Goal: Task Accomplishment & Management: Complete application form

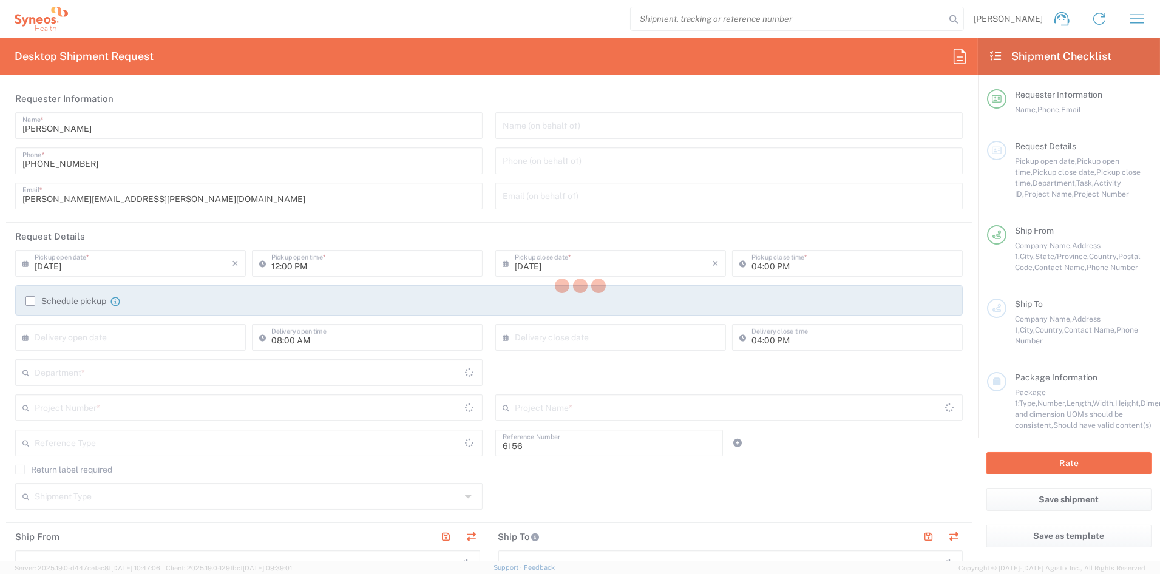
type input "Department"
type input "[US_STATE]"
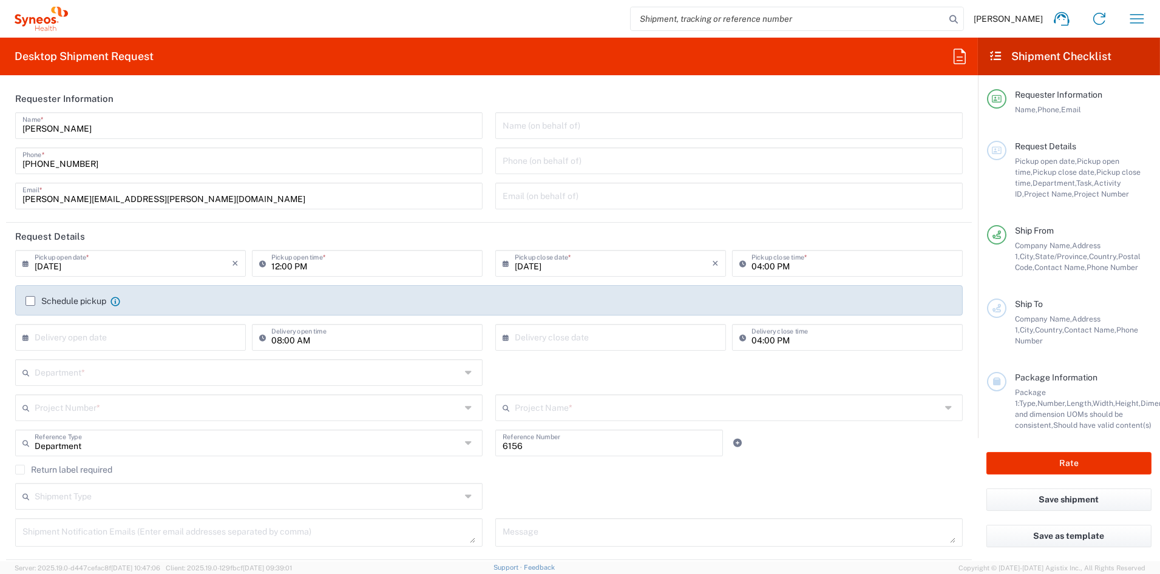
type input "[GEOGRAPHIC_DATA]"
type input "Syneos Health Communications-[GEOGRAPHIC_DATA] [GEOGRAPHIC_DATA]"
click at [276, 265] on input "12:00 PM" at bounding box center [373, 262] width 204 height 21
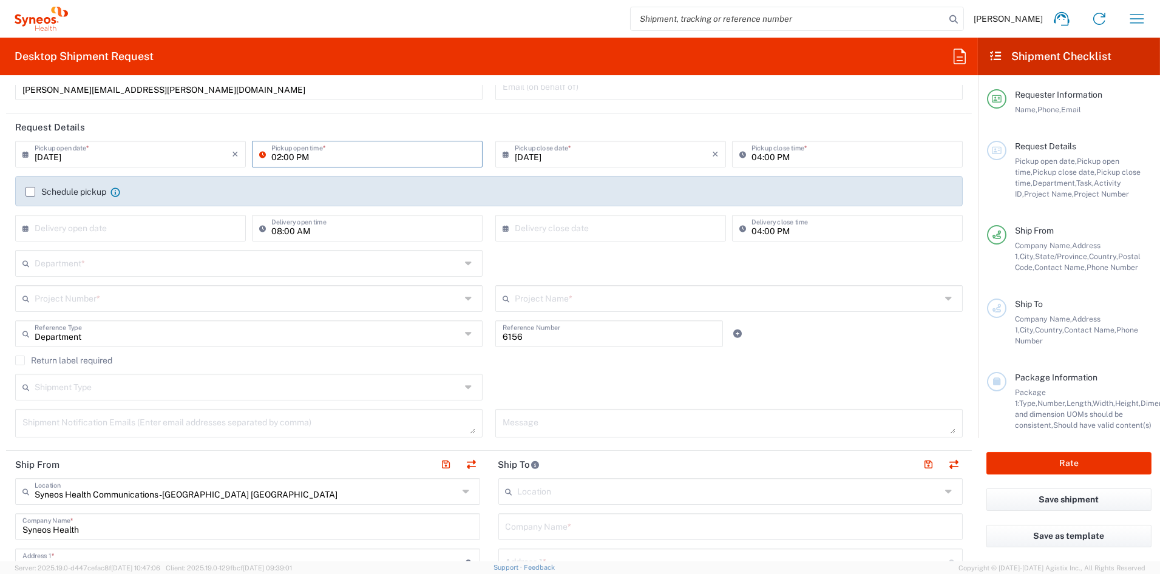
scroll to position [107, 0]
type input "02:00 PM"
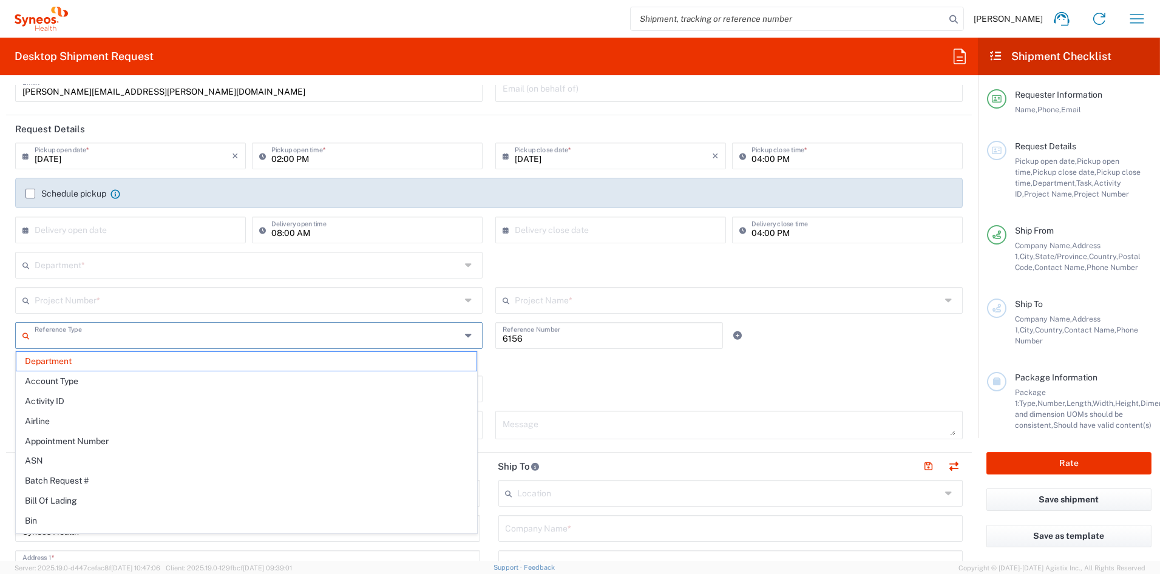
click at [125, 336] on input "text" at bounding box center [248, 334] width 427 height 21
click at [122, 303] on input "text" at bounding box center [248, 299] width 427 height 21
type input "Department"
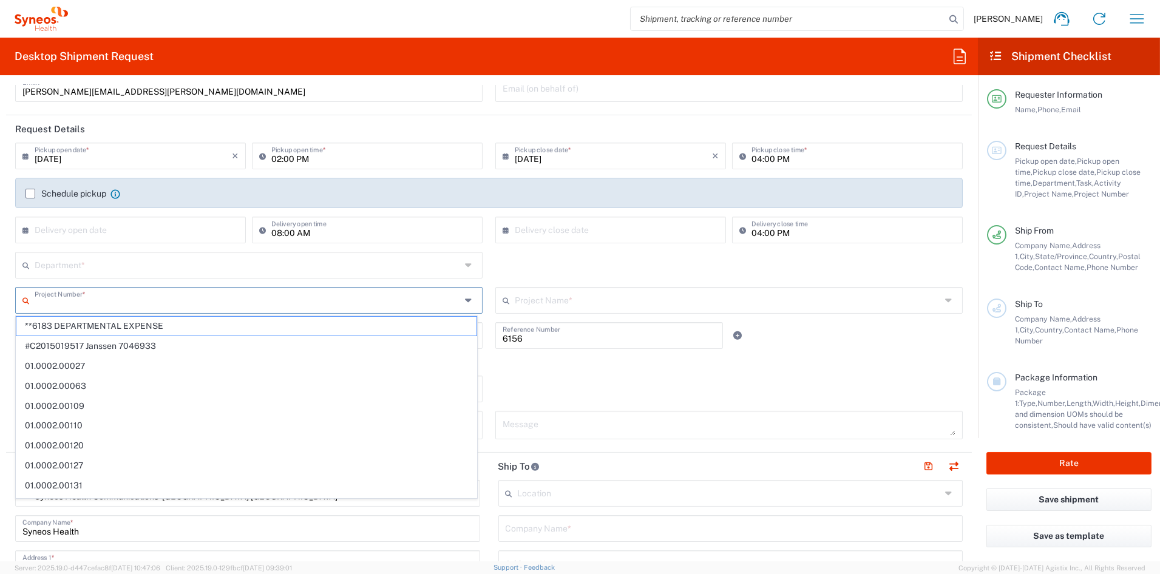
scroll to position [110, 0]
click at [126, 266] on input "text" at bounding box center [248, 261] width 427 height 21
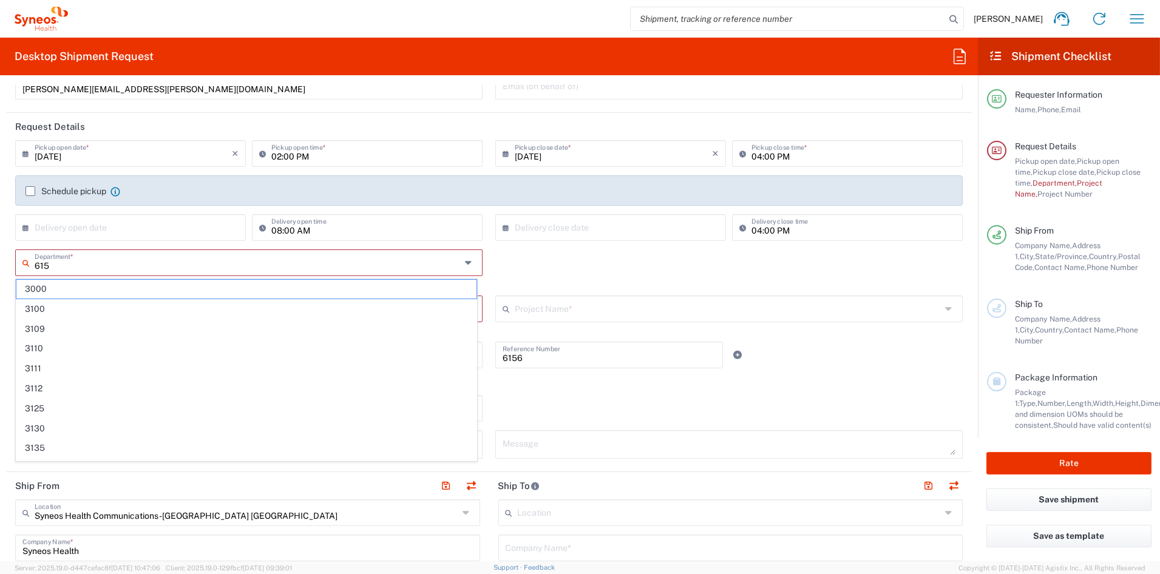
type input "6156"
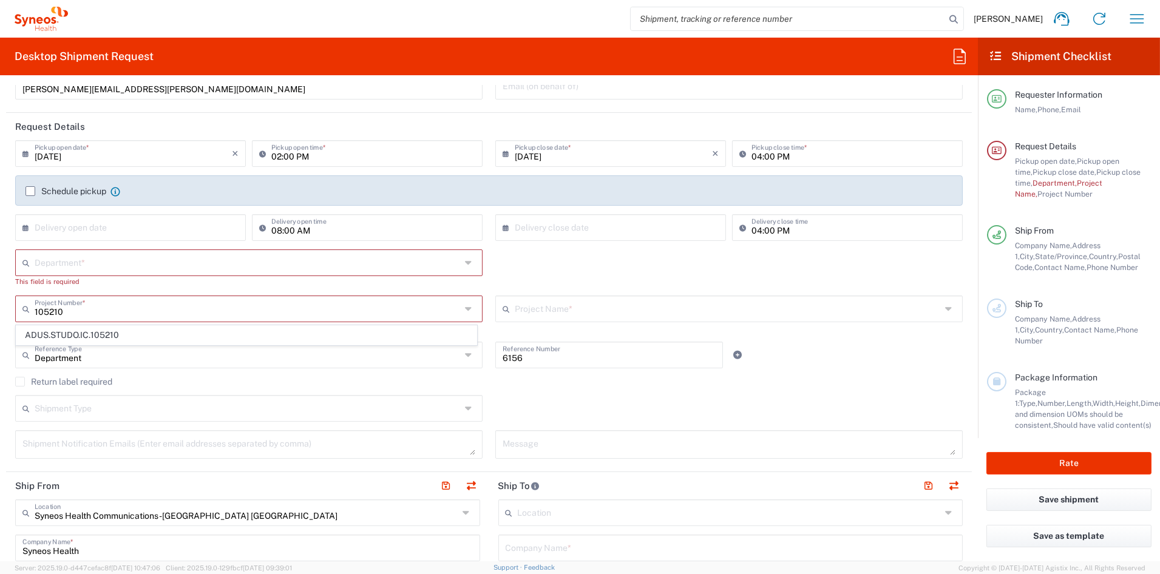
click at [124, 338] on span "ADUS.STUDO.IC.105210" at bounding box center [246, 335] width 460 height 19
type input "ADUS.STUDO.IC.105210"
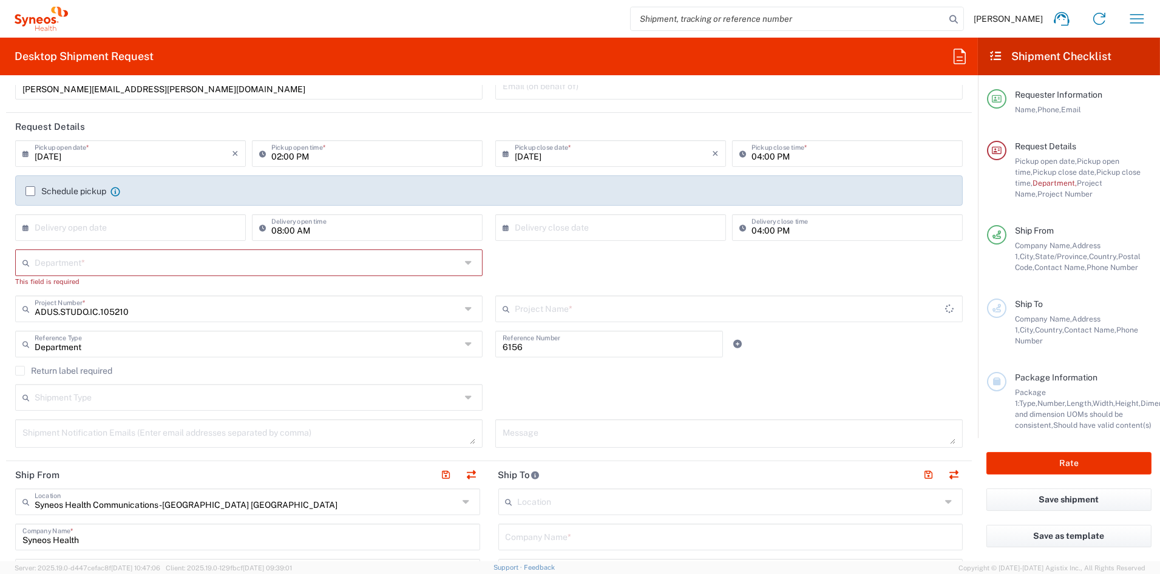
type input "Syneos.PATENG.21.105210"
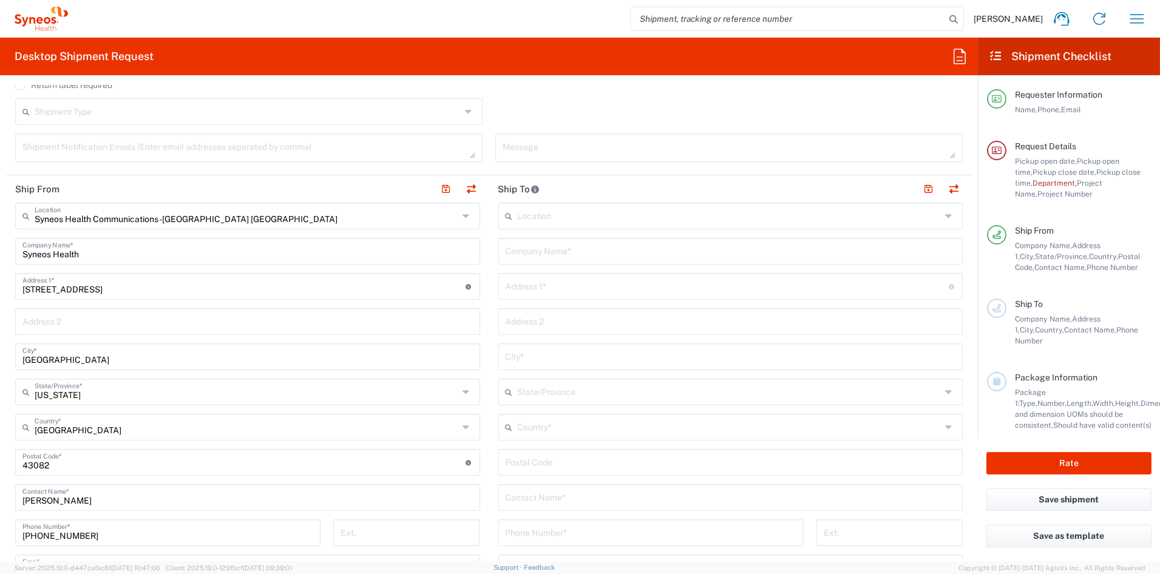
scroll to position [396, 0]
click at [563, 253] on input "text" at bounding box center [731, 249] width 450 height 21
paste input "CENTRO DE INVESTIGACION CLINICA DE OAXACA"
type input "CENTRO DE INVESTIGACION CLINICA DE OAXACA"
click at [545, 427] on input "text" at bounding box center [730, 425] width 424 height 21
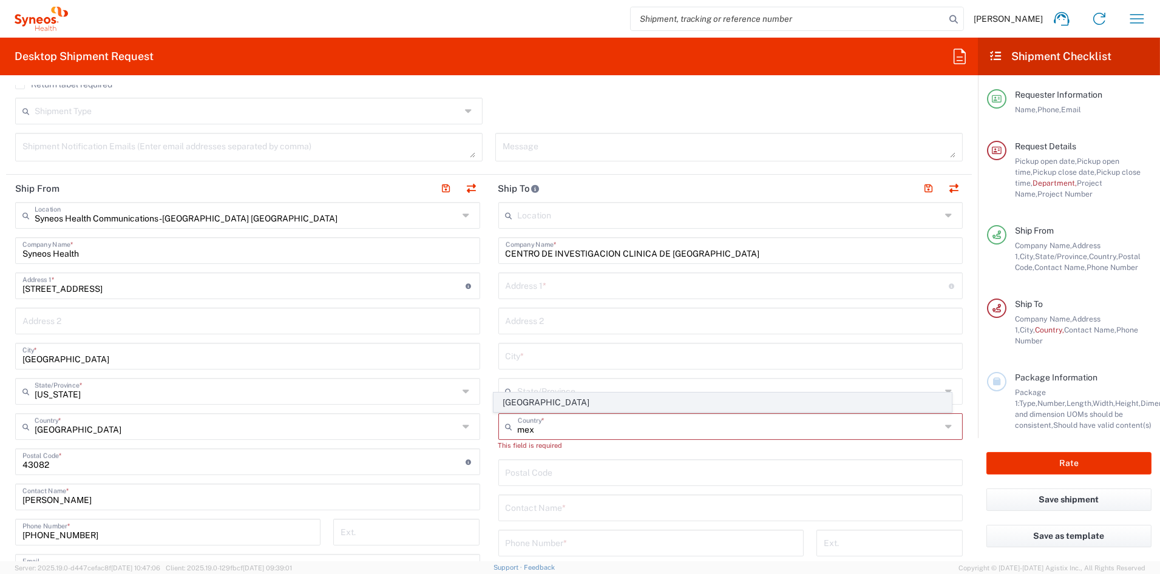
click at [518, 402] on span "Mexico" at bounding box center [722, 402] width 457 height 19
type input "Mexico"
type input "Sender/Shipper"
type input "Delivery Duty Paid"
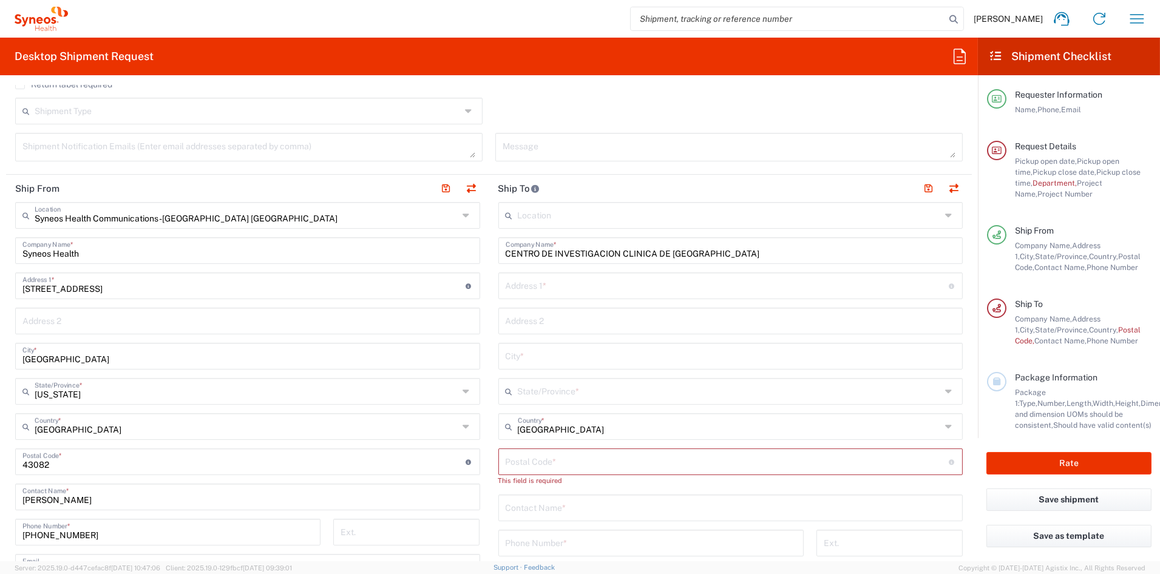
click at [563, 285] on input "text" at bounding box center [727, 284] width 443 height 21
paste input "Carretera a San Luis Beltrán # 120"
type input "Carretera a San Luis Beltrán # 120"
click at [547, 465] on input "undefined" at bounding box center [727, 460] width 443 height 21
click at [545, 465] on input "undefined" at bounding box center [727, 460] width 443 height 21
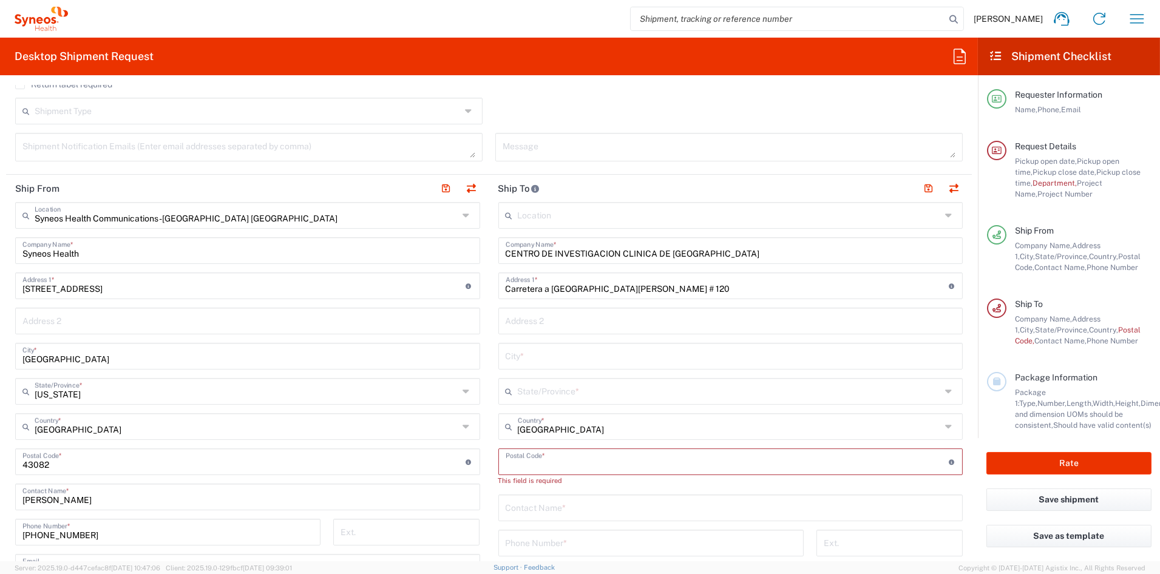
paste input "68020"
type input "68020"
click at [543, 359] on input "text" at bounding box center [731, 355] width 450 height 21
paste input "Oaxaca de Juárez"
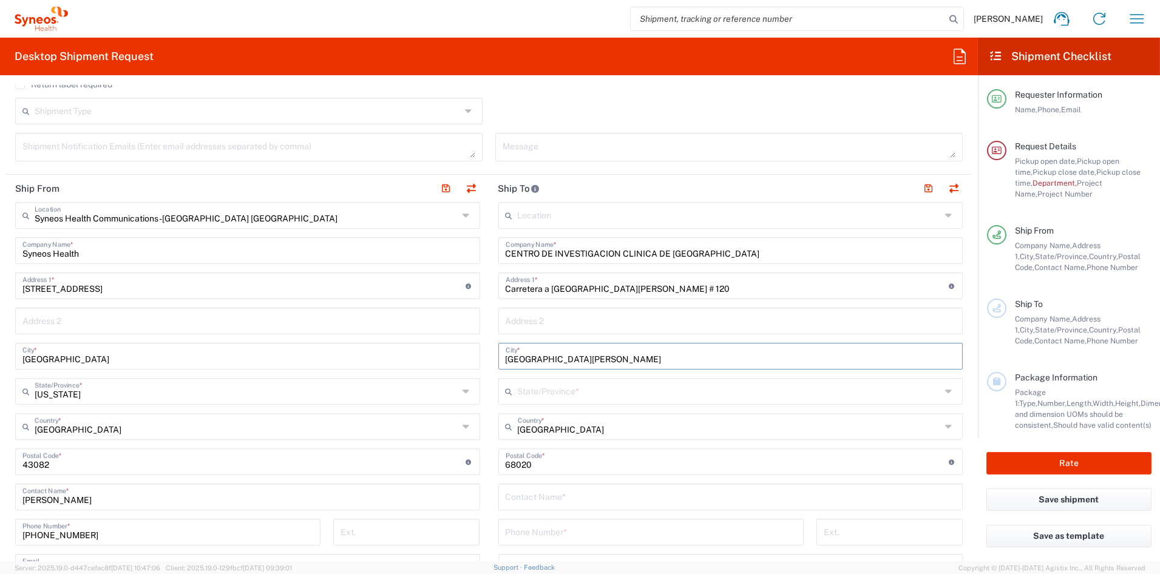
type input "Oaxaca de Juárez"
click at [705, 288] on input "Carretera a San Luis Beltrán # 120" at bounding box center [727, 284] width 443 height 21
paste input "Jardin"
type input "Carretera a San Luis Beltrán # 120, Jardin"
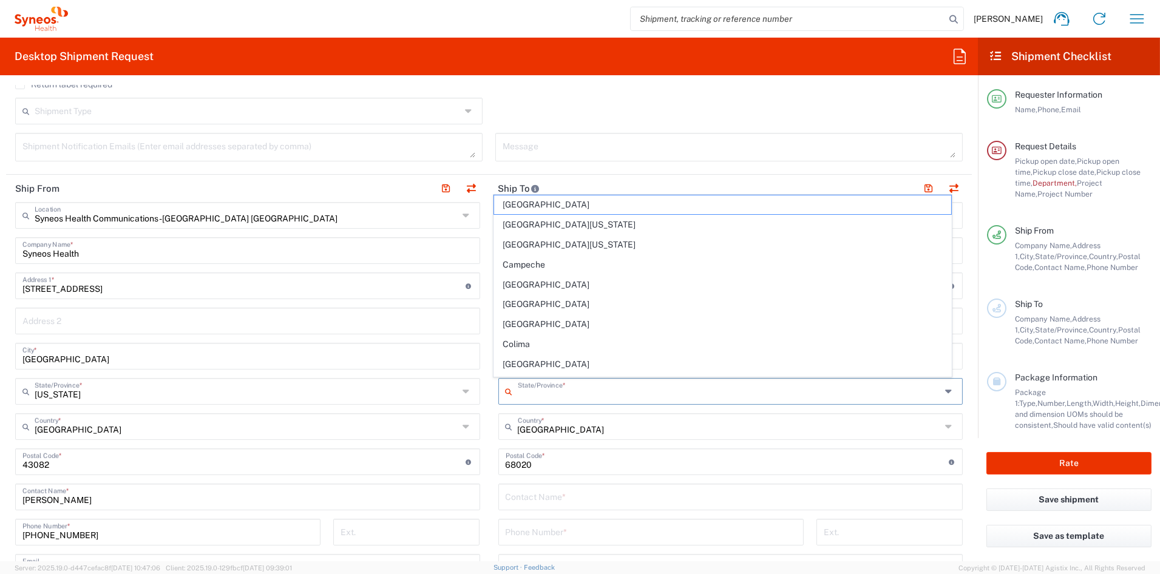
click at [548, 391] on input "text" at bounding box center [730, 390] width 424 height 21
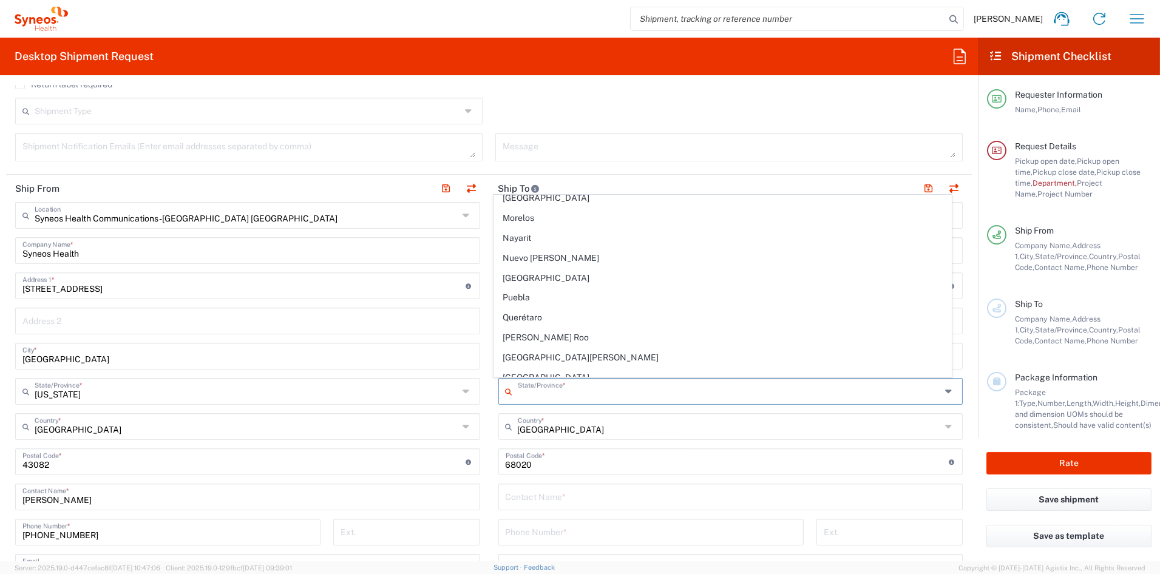
scroll to position [301, 0]
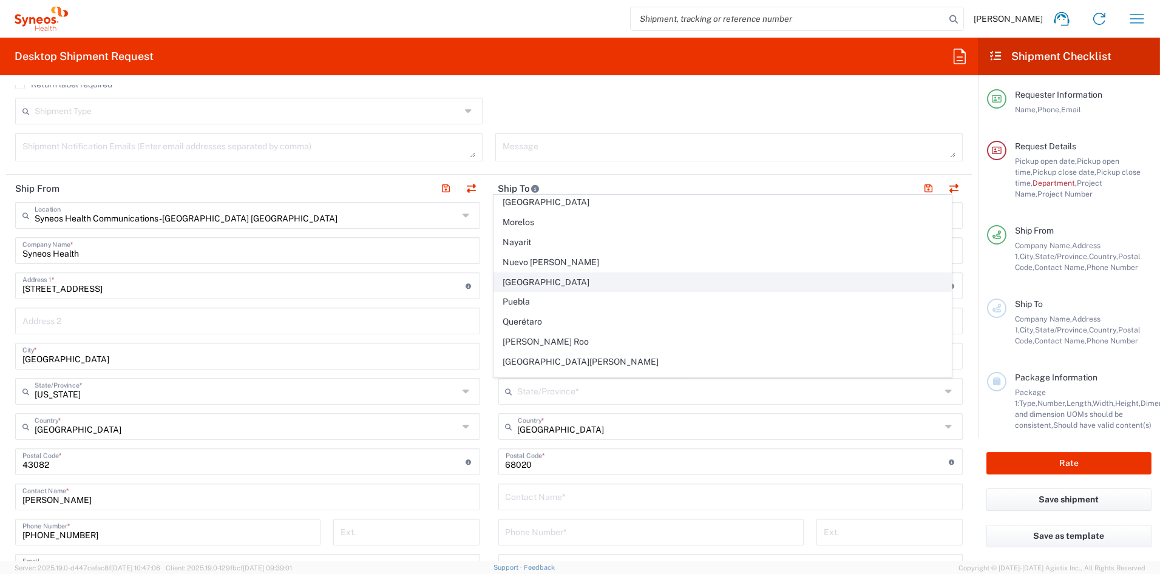
click at [535, 283] on span "Oaxaca" at bounding box center [722, 282] width 457 height 19
type input "Oaxaca"
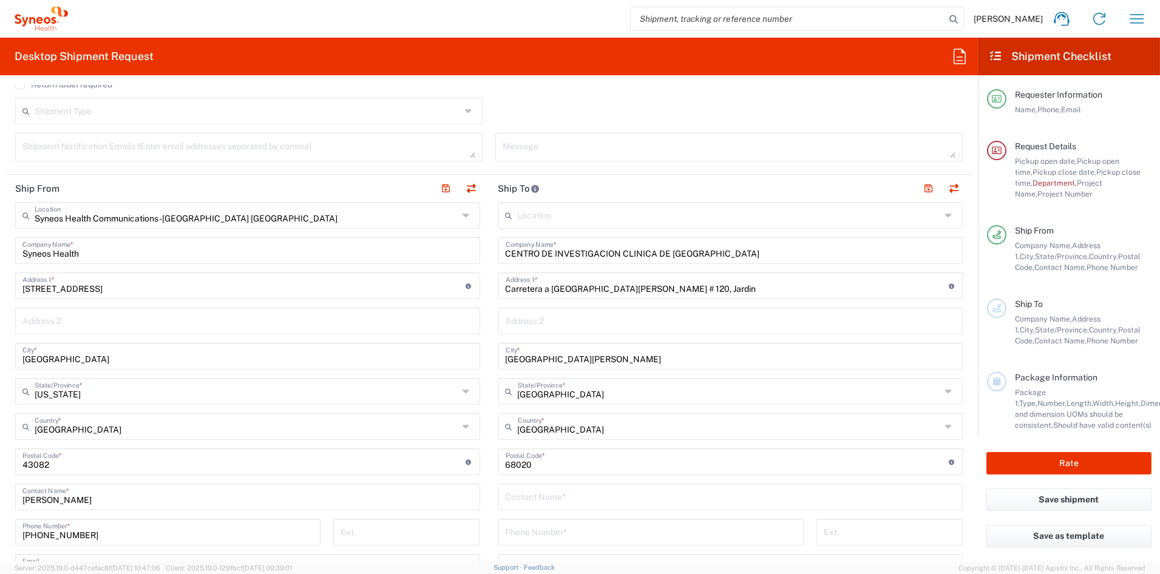
click at [721, 249] on input "CENTRO DE INVESTIGACION CLINICA DE OAXACA" at bounding box center [731, 249] width 450 height 21
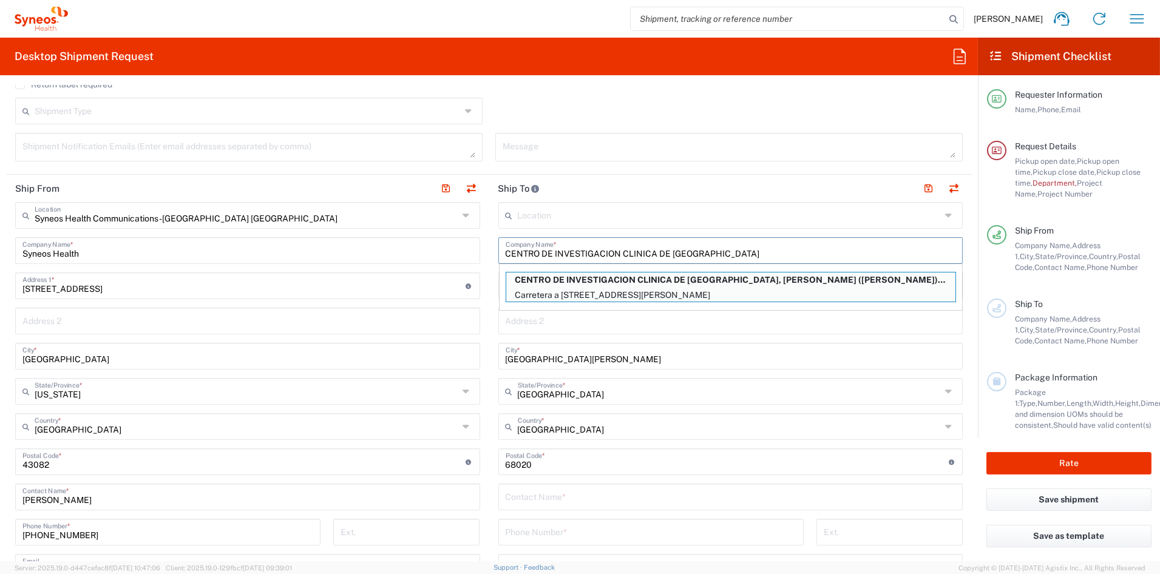
drag, startPoint x: 616, startPoint y: 254, endPoint x: 626, endPoint y: 254, distance: 10.3
click at [616, 254] on input "CENTRO DE INVESTIGACION CLINICA DE OAXACA" at bounding box center [731, 249] width 450 height 21
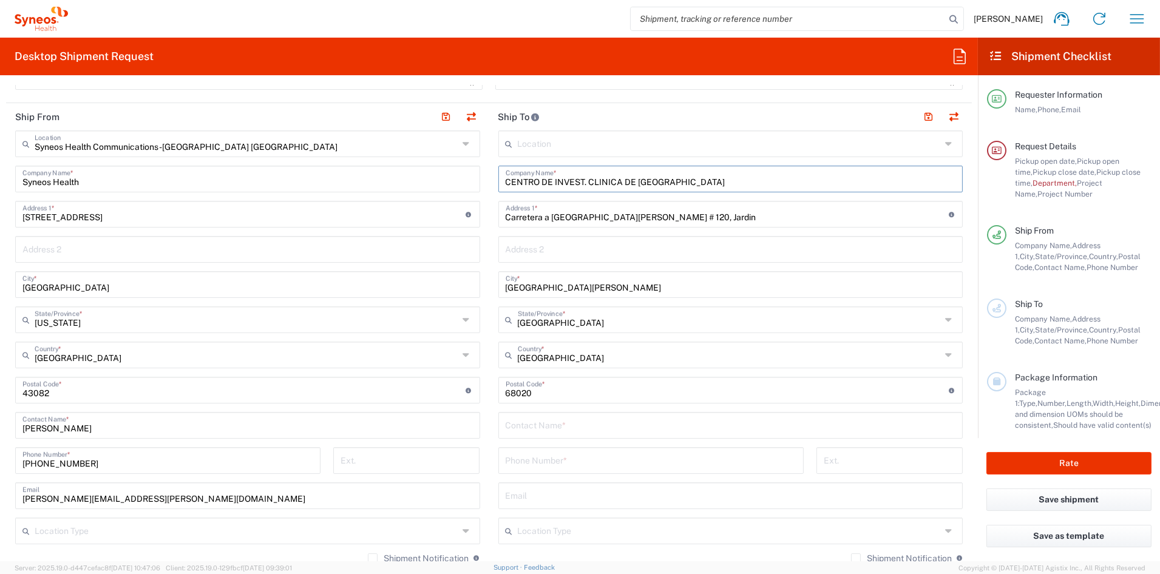
scroll to position [469, 0]
type input "CENTRO DE INVEST. CLINICA DE OAXACA"
click at [549, 424] on input "text" at bounding box center [731, 423] width 450 height 21
paste input "Ethel Castro"
type input "Ethel Castro"
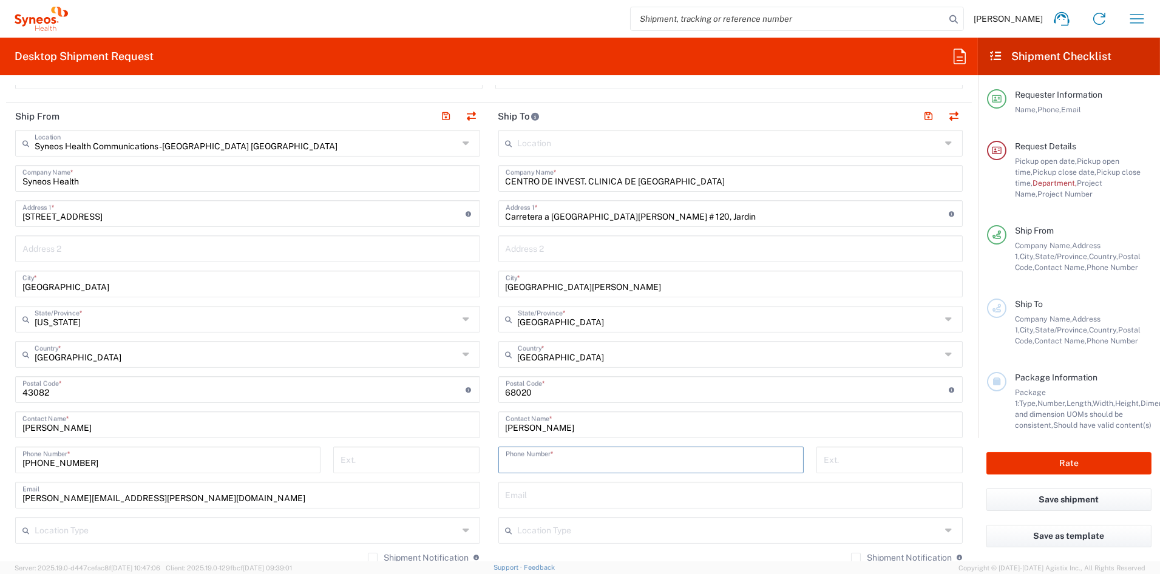
click at [555, 459] on input "tel" at bounding box center [651, 459] width 291 height 21
paste input "5295 1569 1317"
type input "529515691317"
click at [557, 494] on input "text" at bounding box center [731, 494] width 450 height 21
paste input "ethel_castro@ciclooax.com"
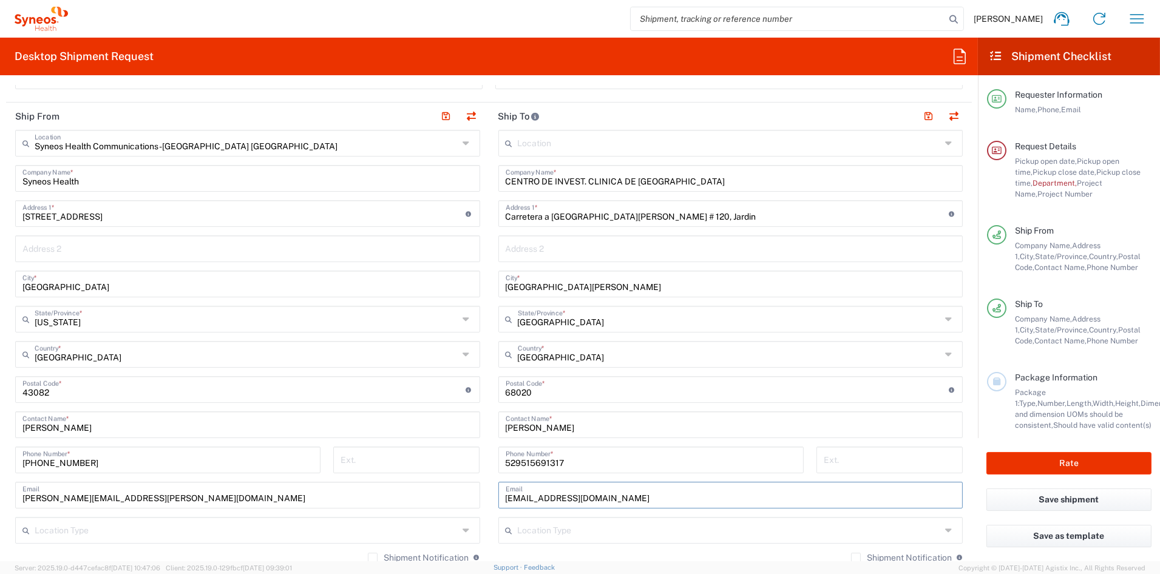
type input "ethel_castro@ciclooax.com"
click at [535, 535] on input "text" at bounding box center [730, 529] width 424 height 21
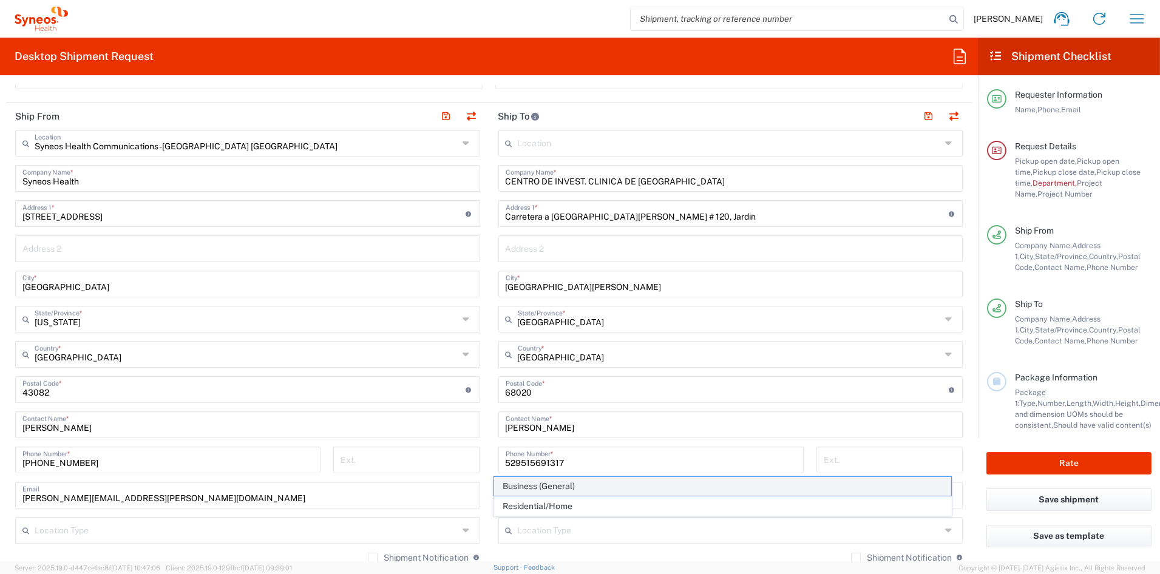
click at [529, 483] on span "Business (General)" at bounding box center [722, 486] width 457 height 19
type input "Business (General)"
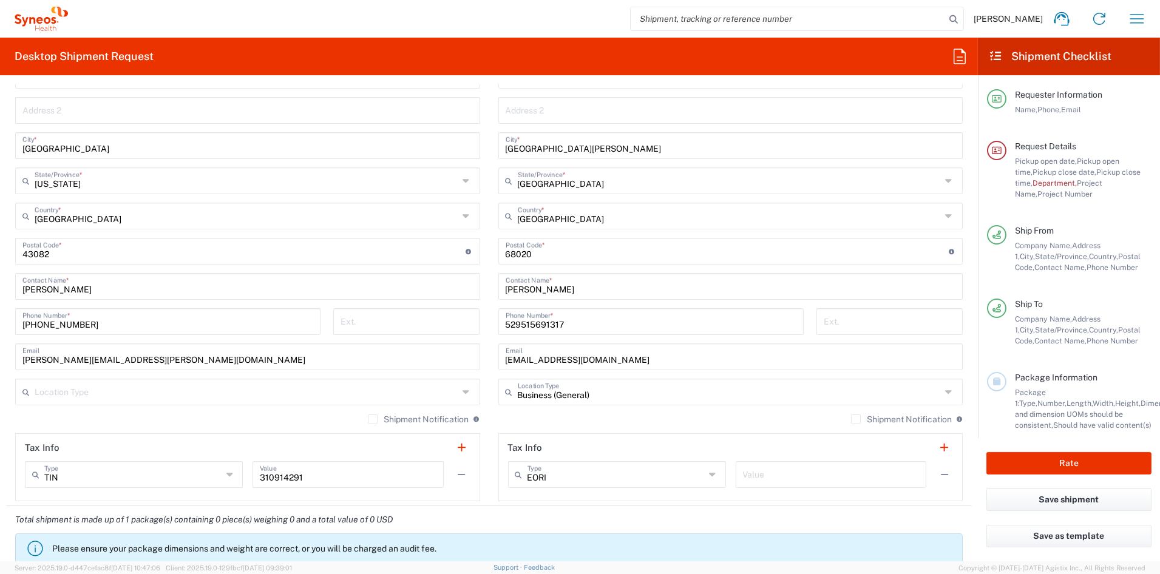
scroll to position [608, 0]
click at [577, 478] on input "text" at bounding box center [616, 473] width 178 height 21
click at [571, 473] on input "text" at bounding box center [616, 473] width 178 height 21
click at [633, 321] on input "529515691317" at bounding box center [651, 320] width 291 height 21
type input "EORI"
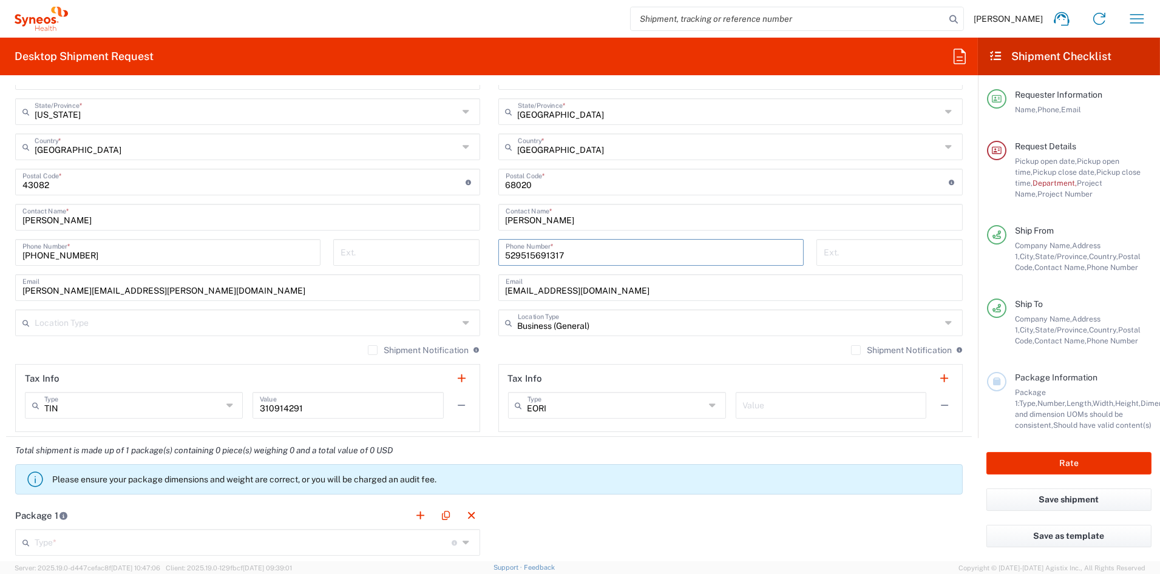
scroll to position [683, 0]
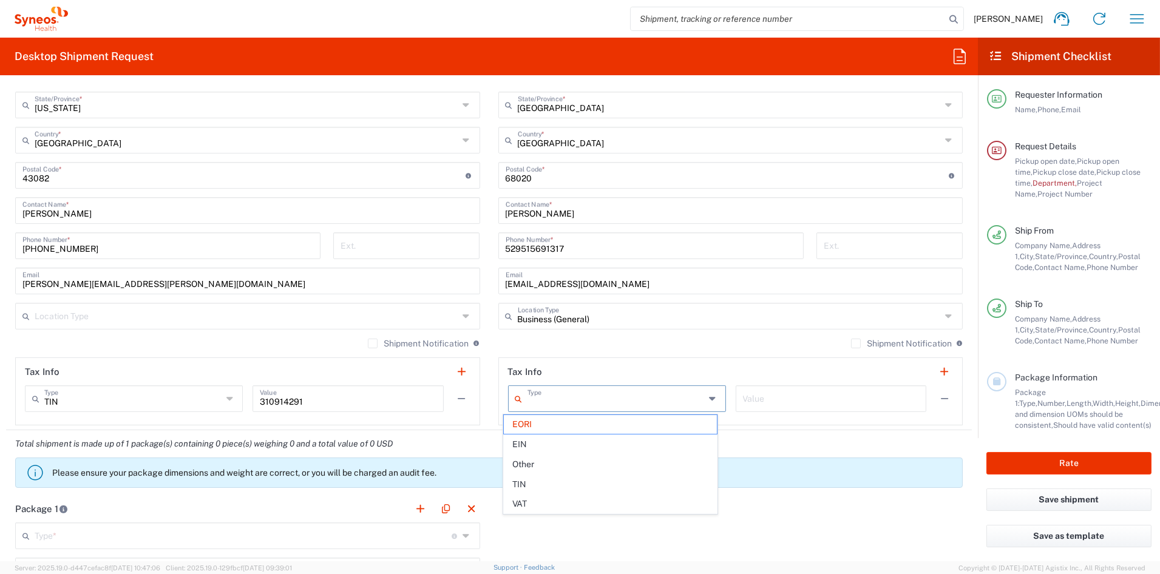
click at [571, 399] on input "text" at bounding box center [616, 397] width 178 height 21
click at [529, 463] on span "Other" at bounding box center [610, 464] width 213 height 19
type input "Other"
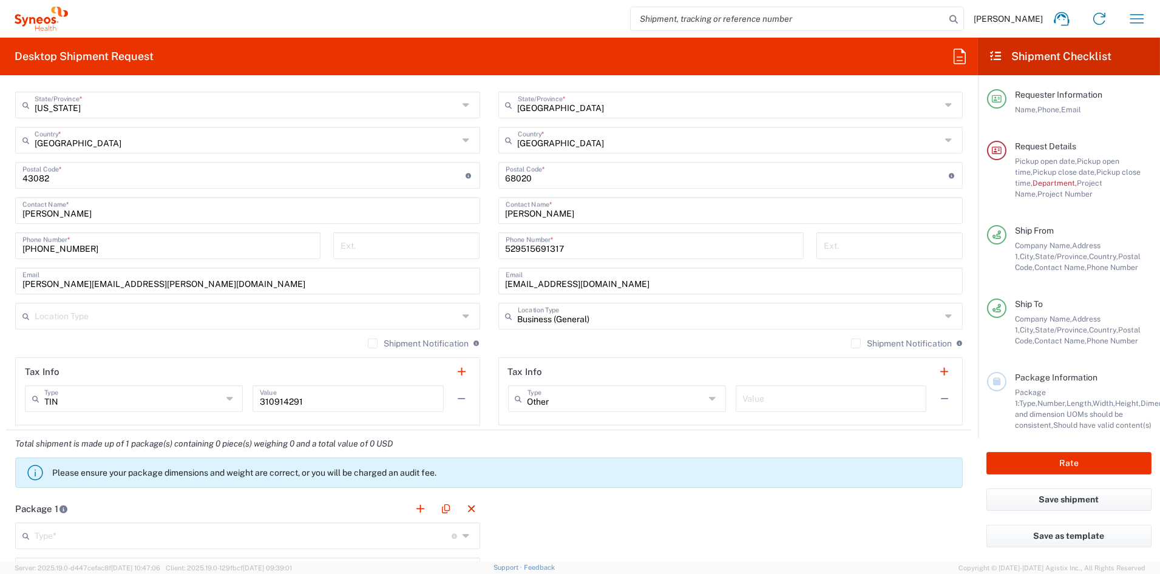
click at [784, 401] on input "text" at bounding box center [831, 397] width 177 height 21
paste input "RFC: CRA200627C72"
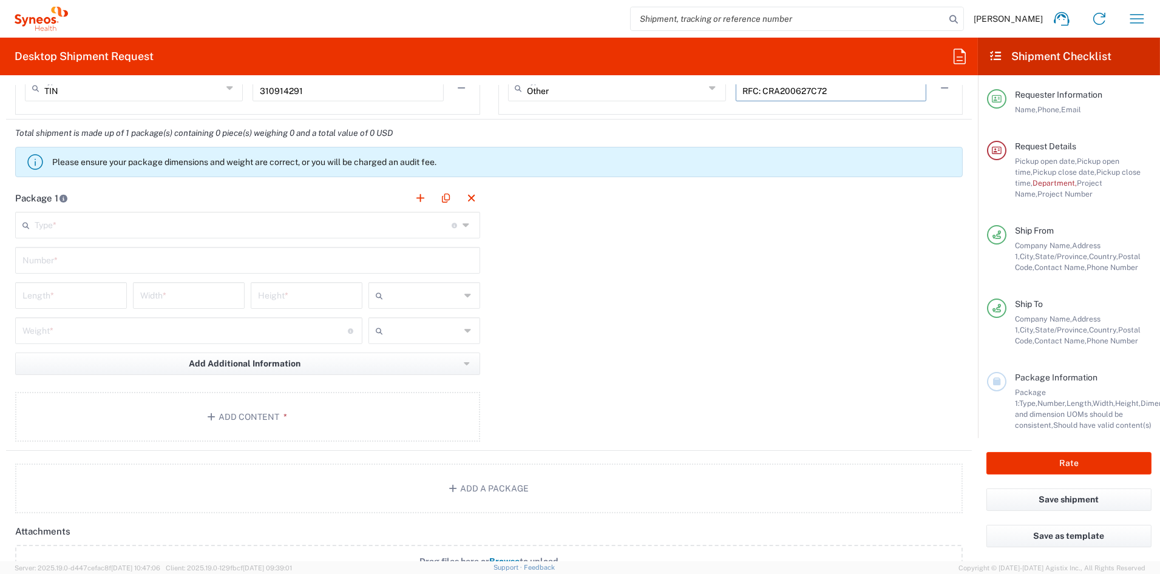
scroll to position [999, 0]
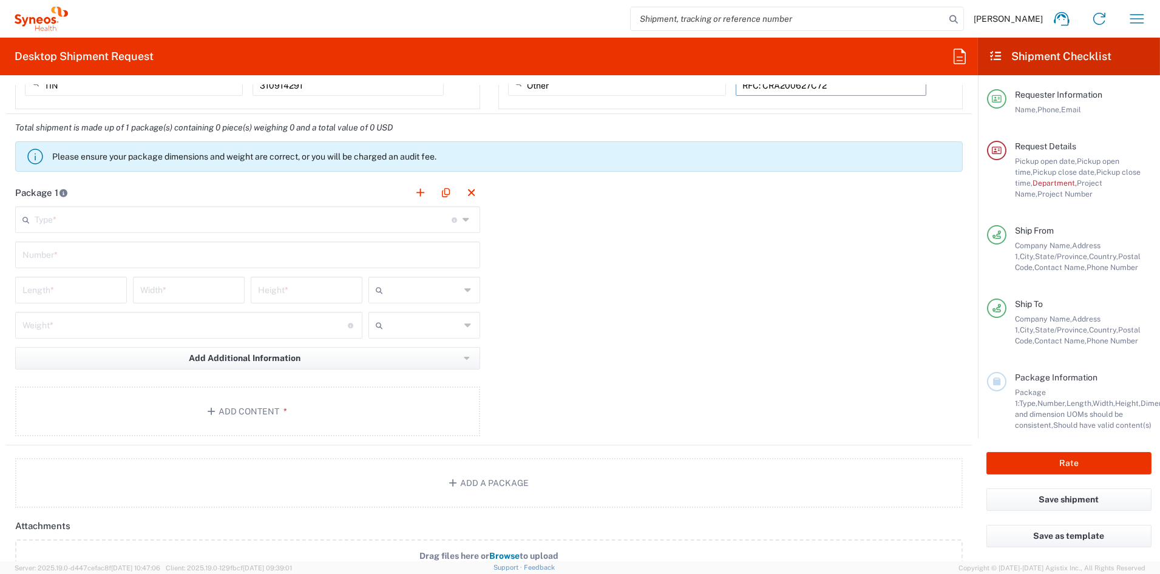
type input "RFC: CRA200627C72"
click at [97, 216] on input "text" at bounding box center [243, 218] width 417 height 21
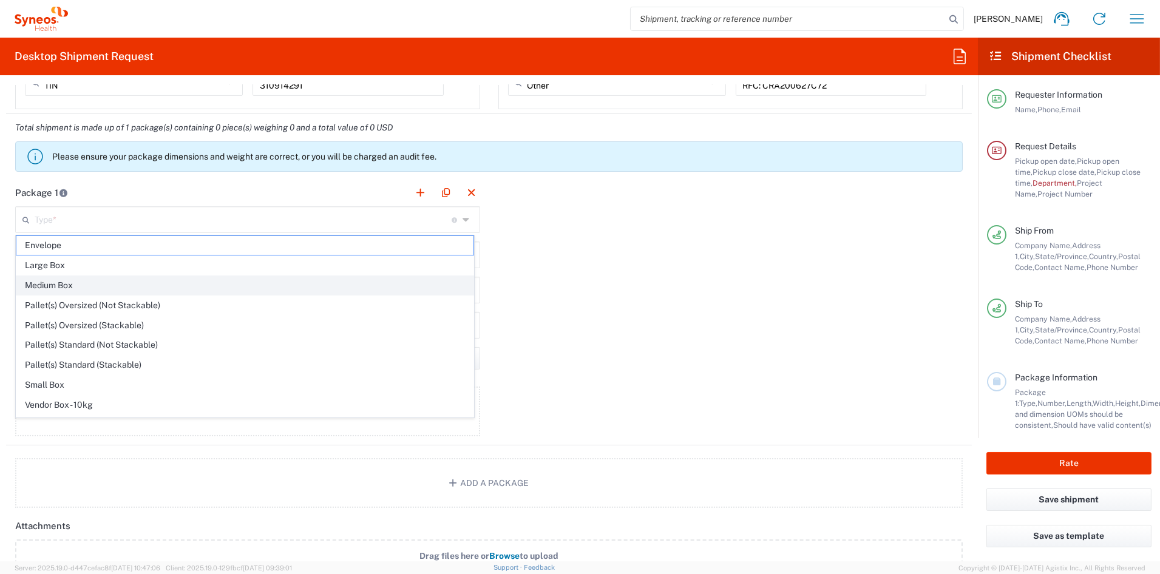
click at [65, 285] on span "Medium Box" at bounding box center [244, 285] width 457 height 19
type input "Medium Box"
type input "13"
type input "11.5"
type input "2.5"
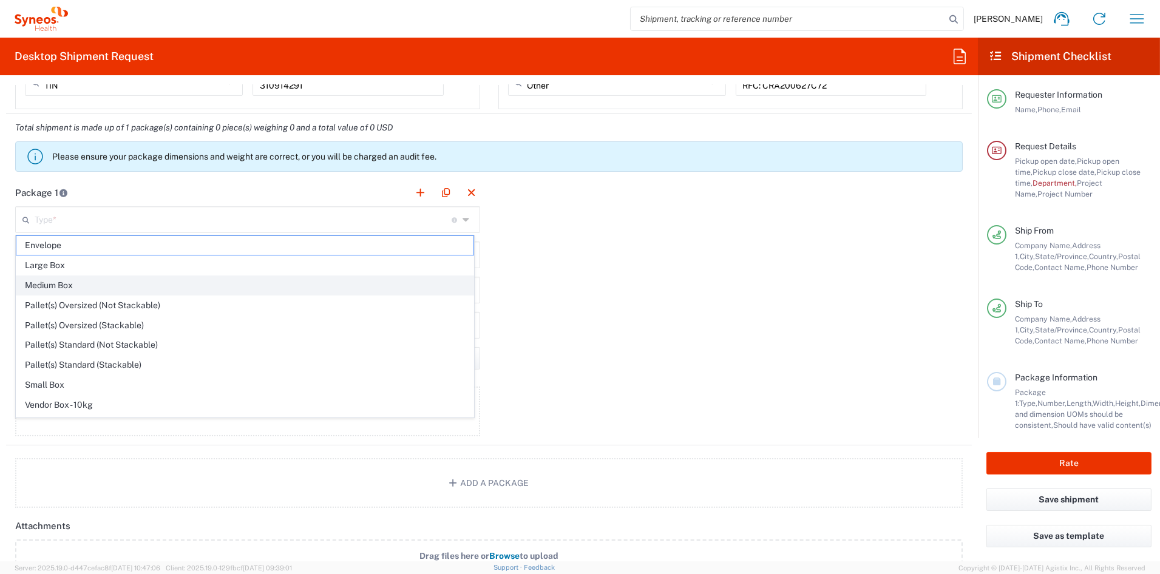
type input "in"
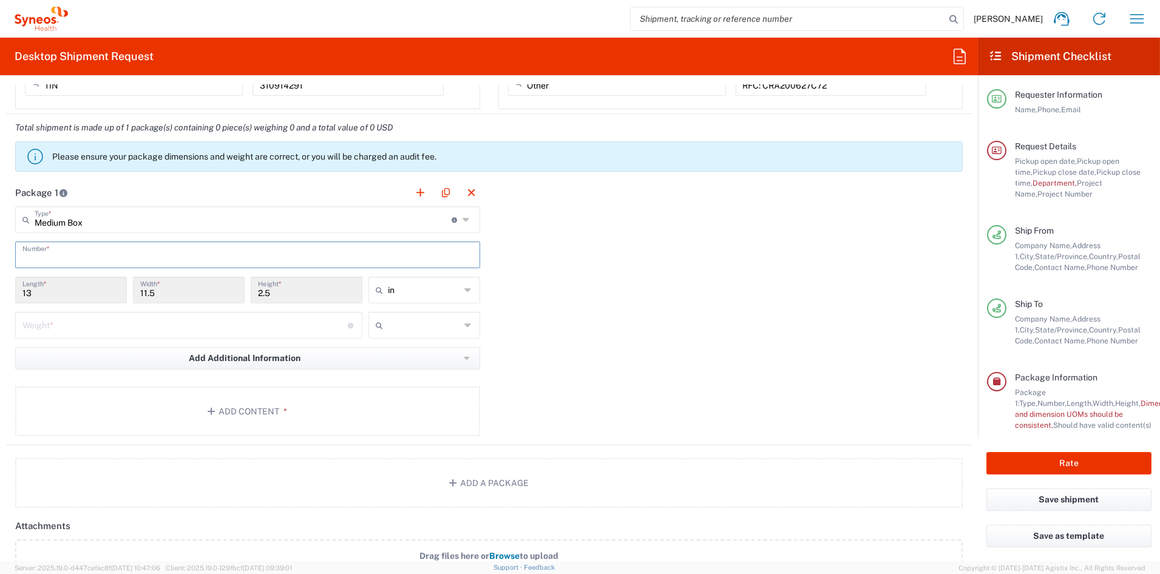
click at [63, 257] on input "text" at bounding box center [247, 253] width 450 height 21
type input "1"
click at [38, 327] on input "number" at bounding box center [184, 324] width 325 height 21
type input "7"
click at [444, 326] on input "text" at bounding box center [424, 325] width 73 height 19
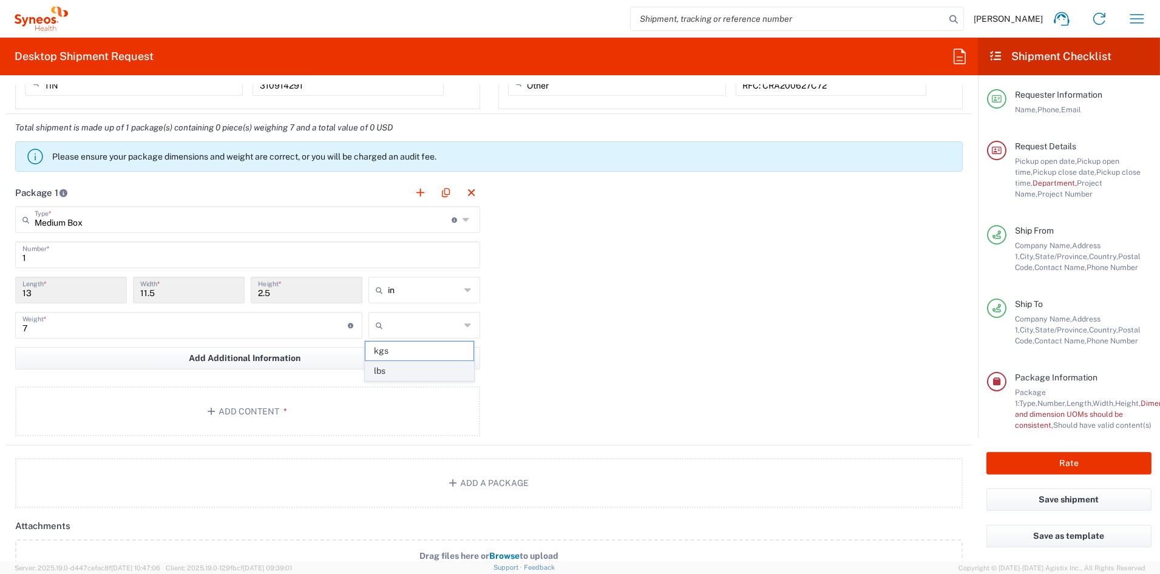
click at [410, 375] on span "lbs" at bounding box center [419, 371] width 108 height 19
type input "lbs"
click at [266, 409] on button "Add Content *" at bounding box center [247, 412] width 465 height 50
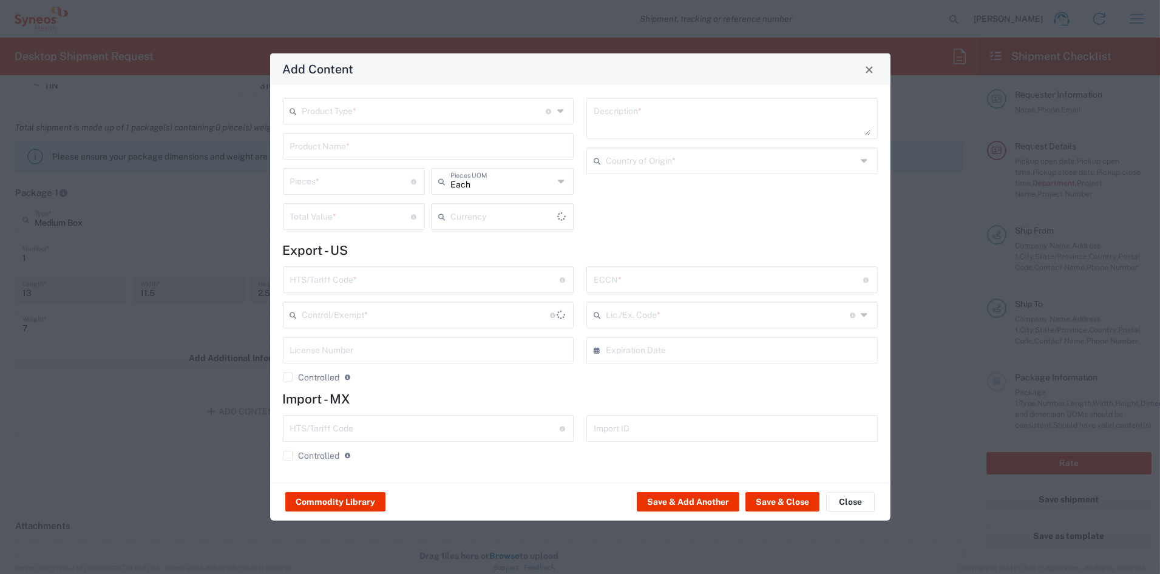
type input "US Dollar"
click at [338, 109] on input "text" at bounding box center [424, 110] width 244 height 21
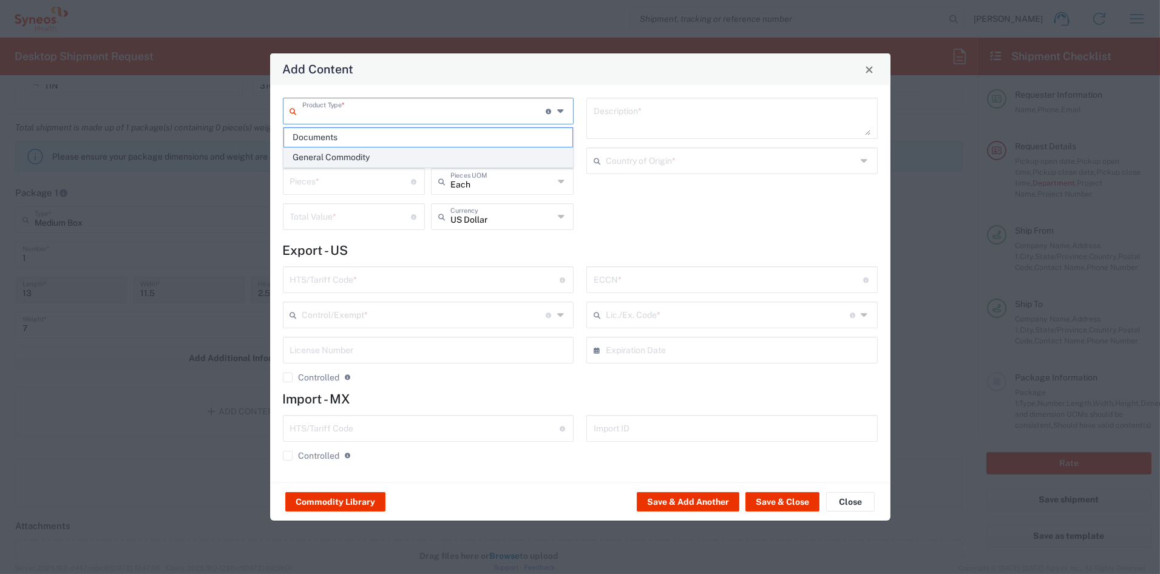
click at [327, 157] on span "General Commodity" at bounding box center [428, 157] width 288 height 19
type input "General Commodity"
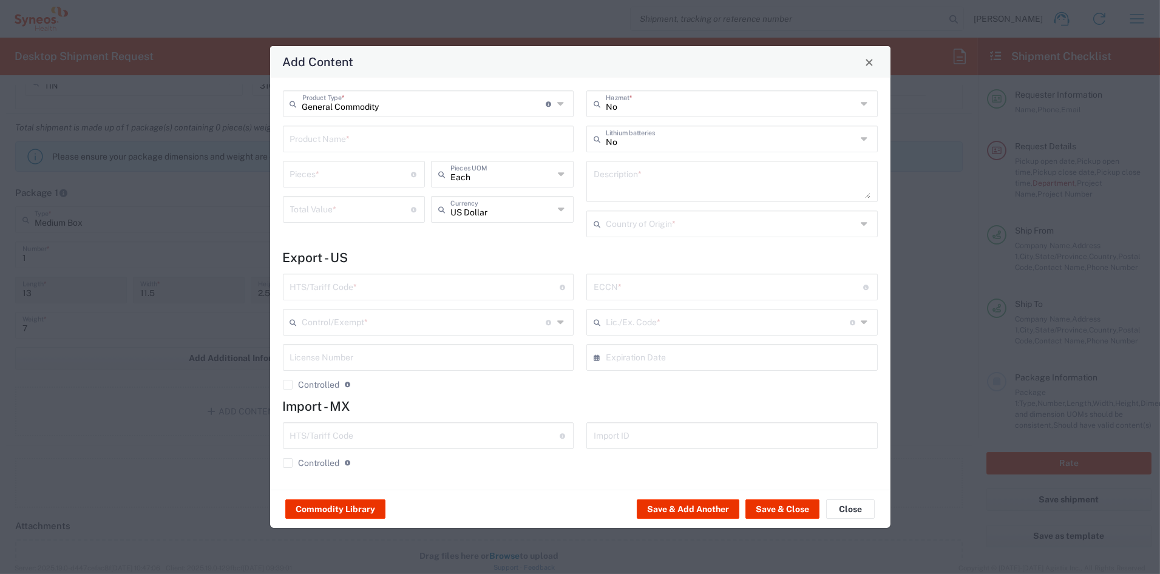
click at [336, 143] on input "text" at bounding box center [428, 137] width 277 height 21
